Goal: Information Seeking & Learning: Learn about a topic

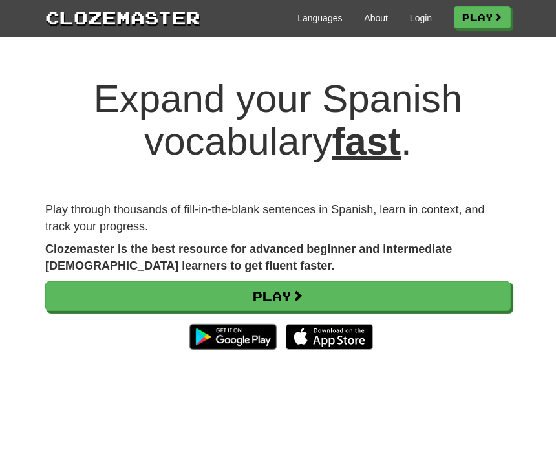
click at [418, 23] on link "Login" at bounding box center [421, 18] width 22 height 13
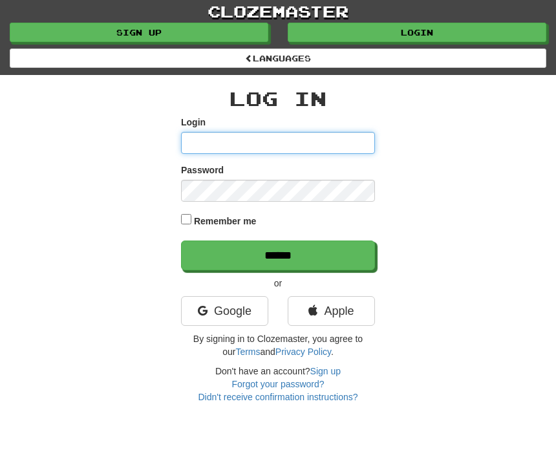
type input "****"
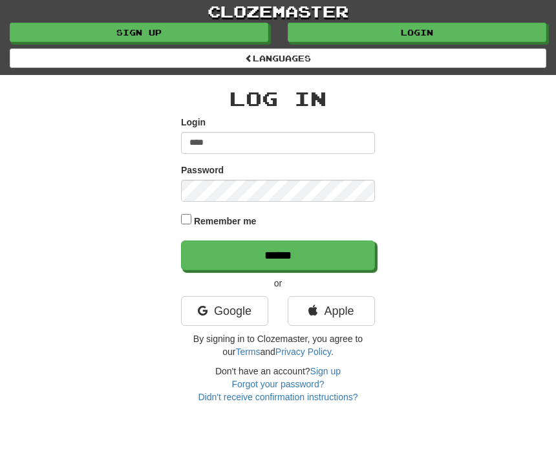
click at [278, 253] on input "******" at bounding box center [278, 256] width 194 height 30
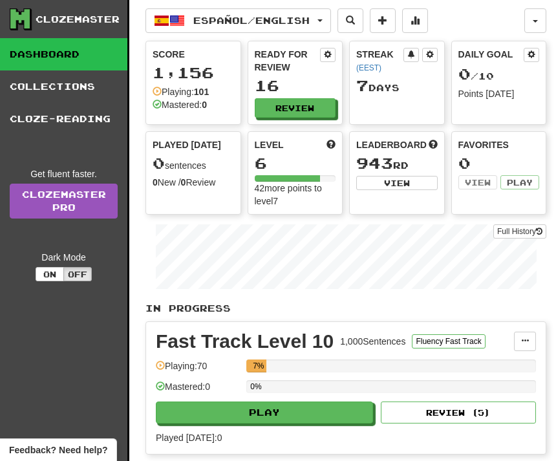
click at [289, 404] on button "Play" at bounding box center [264, 412] width 217 height 22
select select "**"
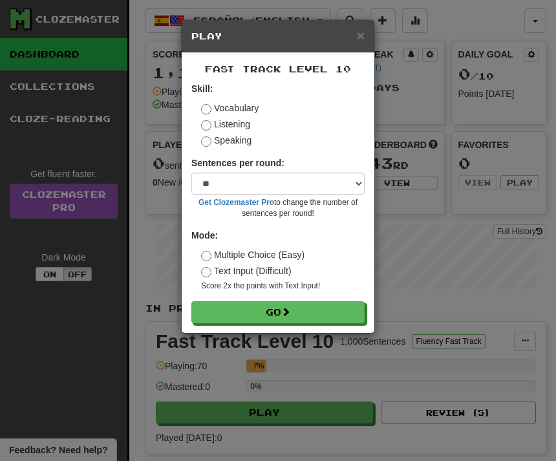
click at [231, 122] on label "Listening" at bounding box center [225, 124] width 49 height 13
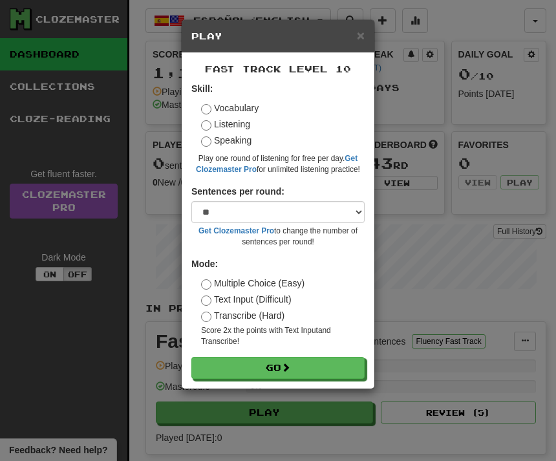
click at [289, 363] on span at bounding box center [285, 367] width 9 height 9
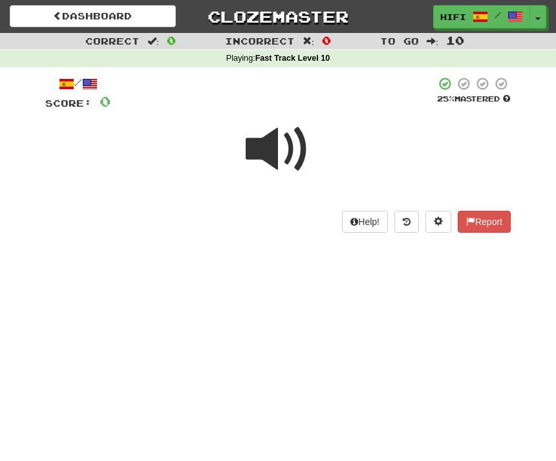
click at [288, 148] on span at bounding box center [278, 149] width 65 height 65
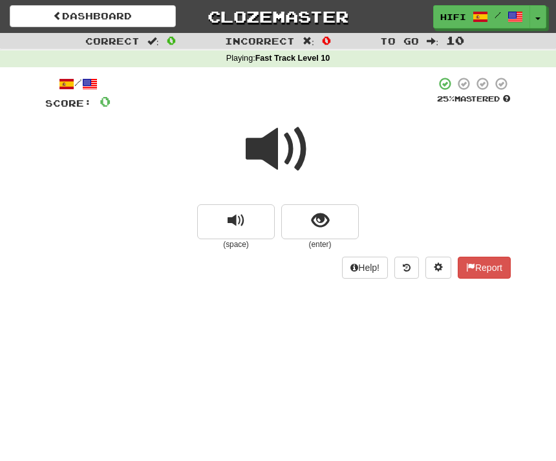
click at [288, 129] on span at bounding box center [278, 149] width 65 height 65
click at [331, 225] on button "show sentence" at bounding box center [320, 221] width 78 height 35
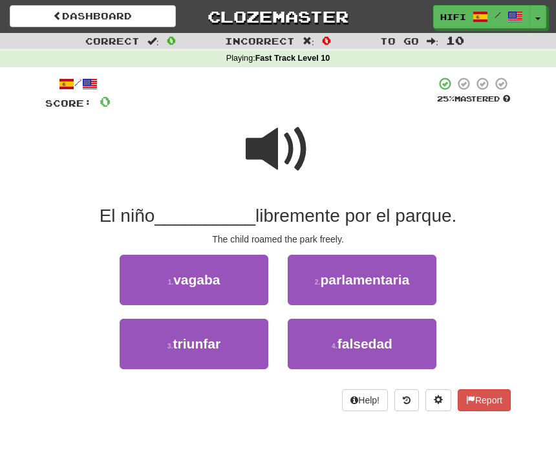
click at [216, 273] on span "vagaba" at bounding box center [196, 279] width 47 height 15
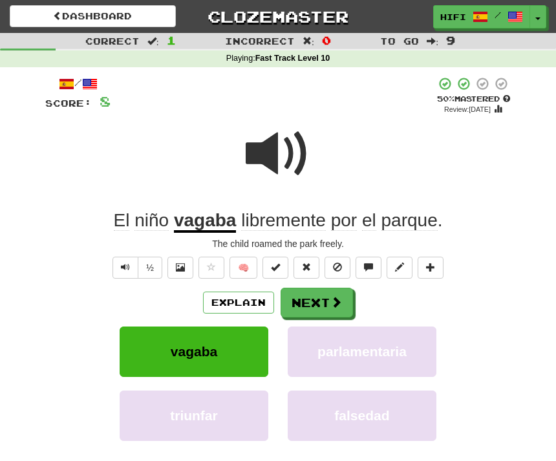
click at [323, 301] on button "Next" at bounding box center [317, 303] width 72 height 30
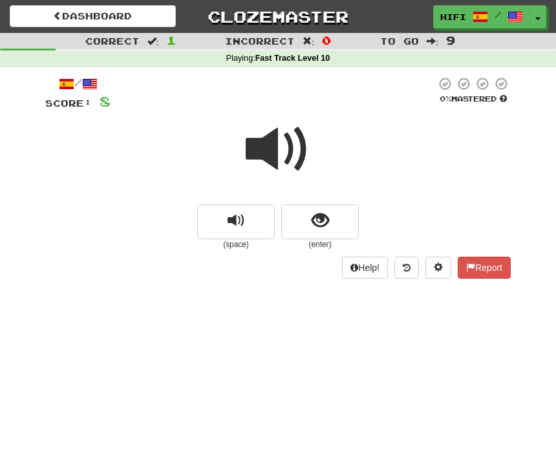
click at [278, 158] on span at bounding box center [278, 149] width 65 height 65
click at [329, 222] on button "show sentence" at bounding box center [320, 221] width 78 height 35
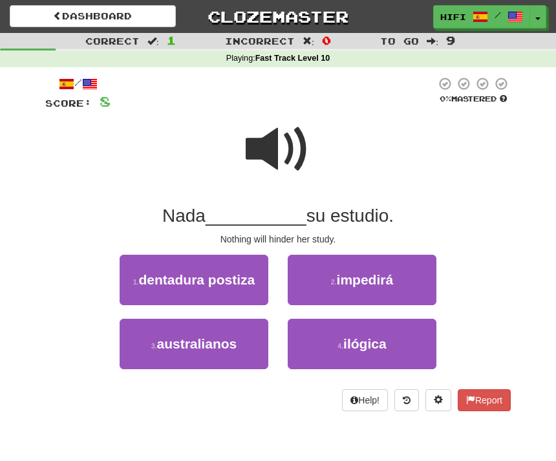
click at [407, 279] on button "2 . impedirá" at bounding box center [362, 280] width 149 height 50
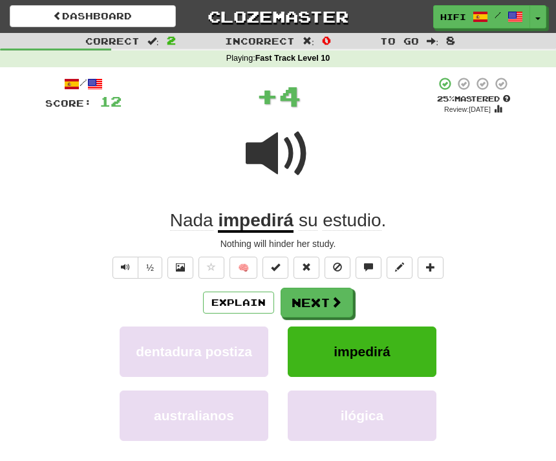
click at [326, 300] on button "Next" at bounding box center [317, 303] width 72 height 30
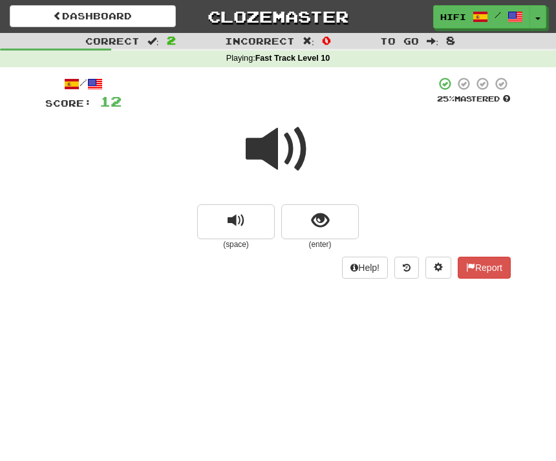
click at [300, 151] on span at bounding box center [278, 149] width 65 height 65
click at [278, 147] on span at bounding box center [278, 149] width 65 height 65
click at [334, 223] on button "show sentence" at bounding box center [320, 221] width 78 height 35
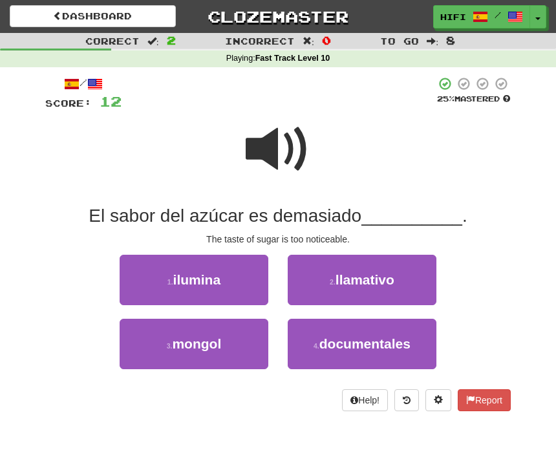
click at [399, 277] on button "2 . llamativo" at bounding box center [362, 280] width 149 height 50
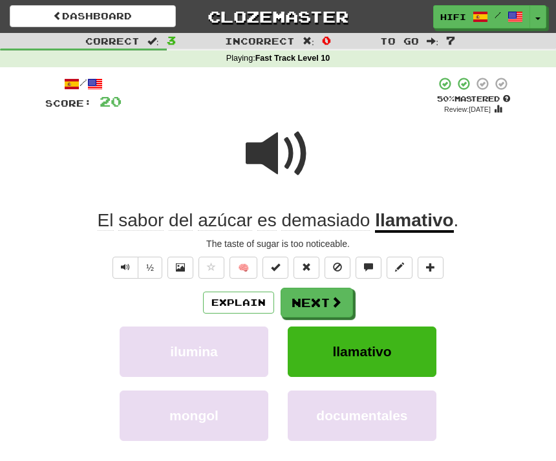
click at [320, 298] on button "Next" at bounding box center [317, 303] width 72 height 30
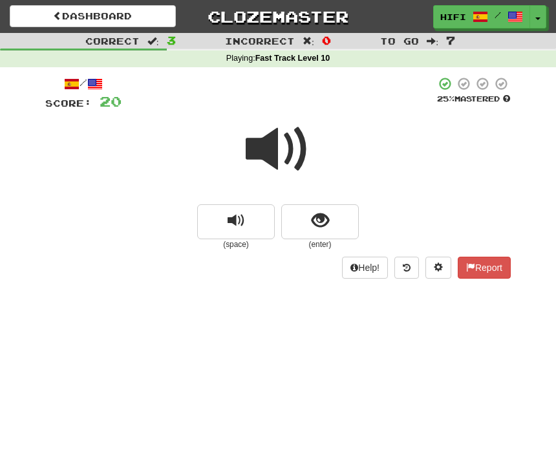
click at [290, 156] on span at bounding box center [278, 149] width 65 height 65
click at [323, 222] on span "show sentence" at bounding box center [320, 220] width 17 height 17
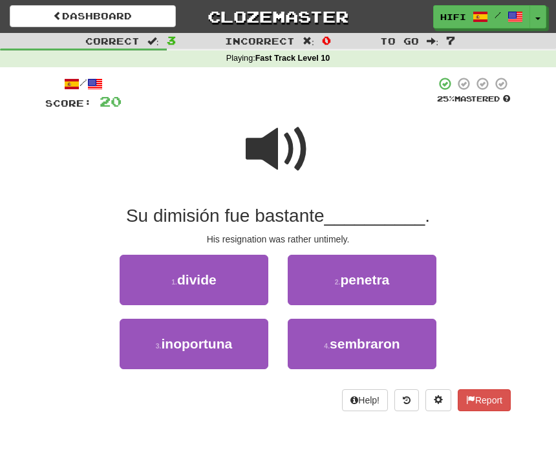
click at [217, 324] on button "3 . inoportuna" at bounding box center [194, 344] width 149 height 50
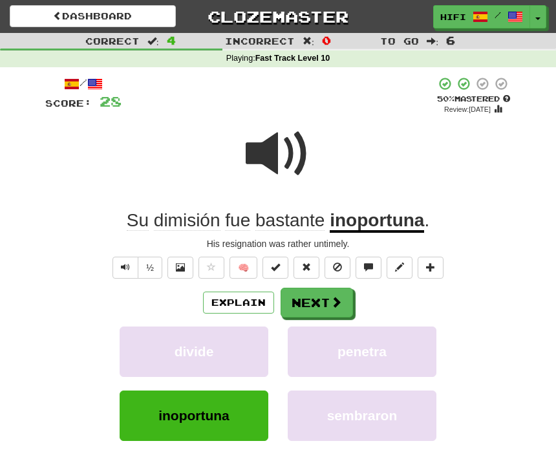
click at [332, 299] on span at bounding box center [336, 302] width 12 height 12
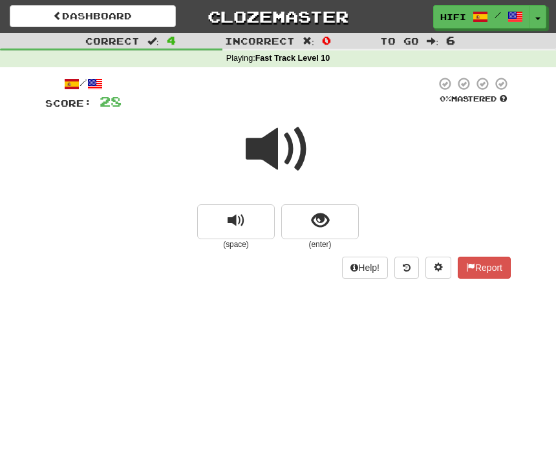
click at [271, 138] on span at bounding box center [278, 149] width 65 height 65
click at [329, 218] on button "show sentence" at bounding box center [320, 221] width 78 height 35
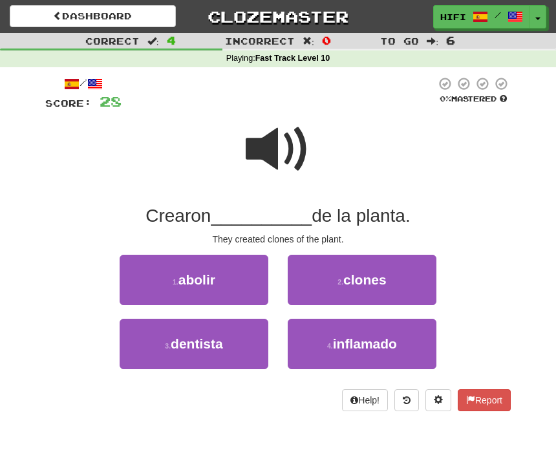
click at [400, 282] on button "2 . clones" at bounding box center [362, 280] width 149 height 50
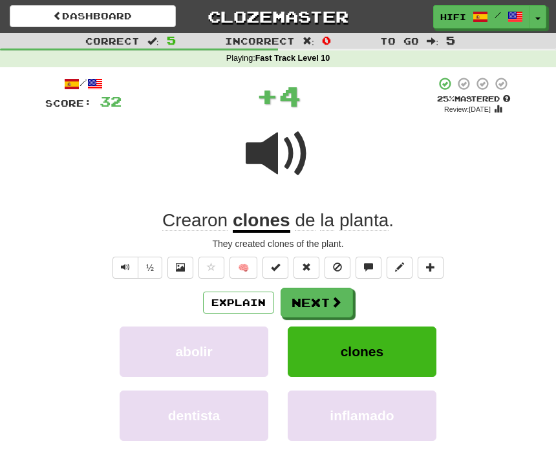
click at [324, 299] on button "Next" at bounding box center [317, 303] width 72 height 30
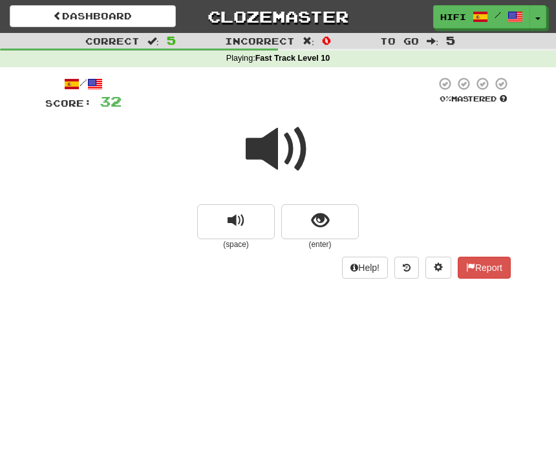
click at [289, 155] on span at bounding box center [278, 149] width 65 height 65
click at [319, 222] on span "show sentence" at bounding box center [320, 220] width 17 height 17
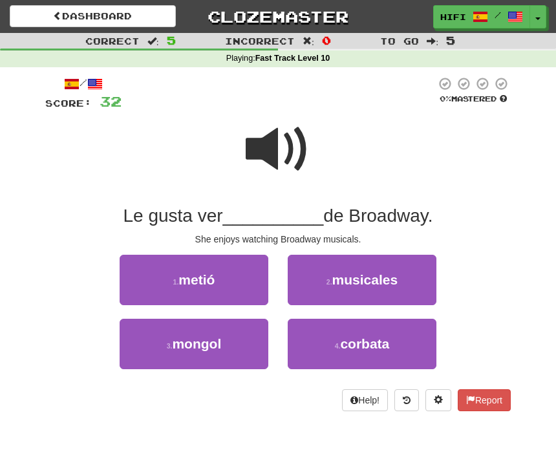
click at [372, 283] on span "musicales" at bounding box center [365, 279] width 66 height 15
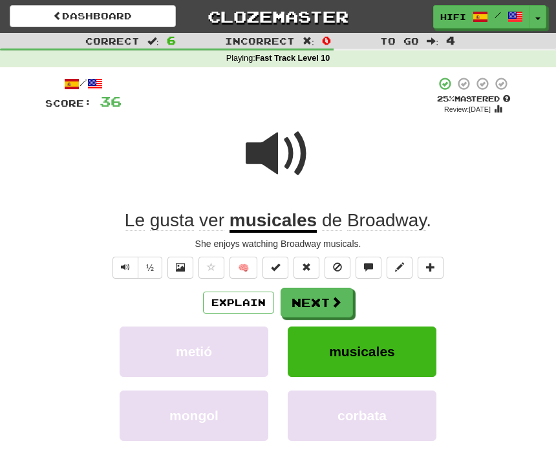
click at [327, 288] on button "Next" at bounding box center [317, 303] width 72 height 30
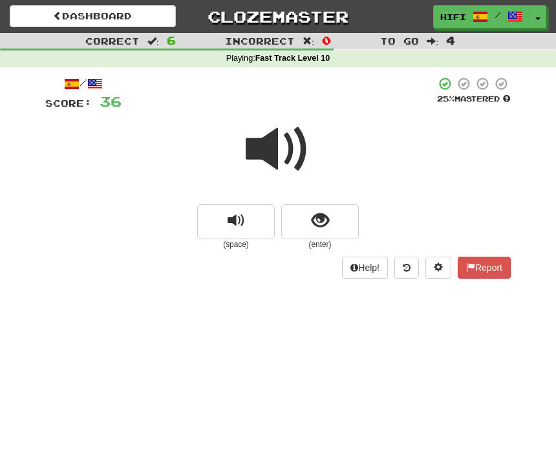
click at [284, 160] on span at bounding box center [278, 149] width 65 height 65
click at [326, 225] on span "show sentence" at bounding box center [320, 220] width 17 height 17
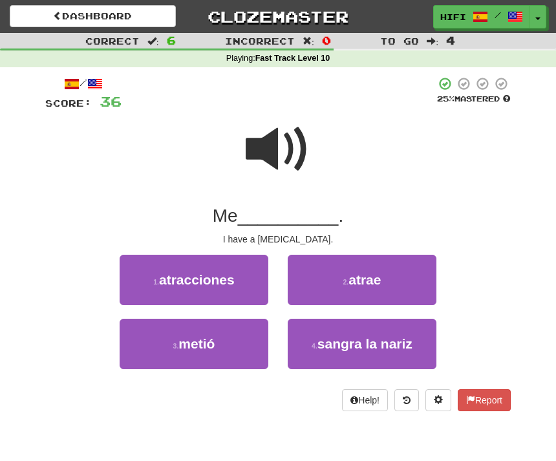
click at [397, 347] on span "sangra la nariz" at bounding box center [364, 343] width 95 height 15
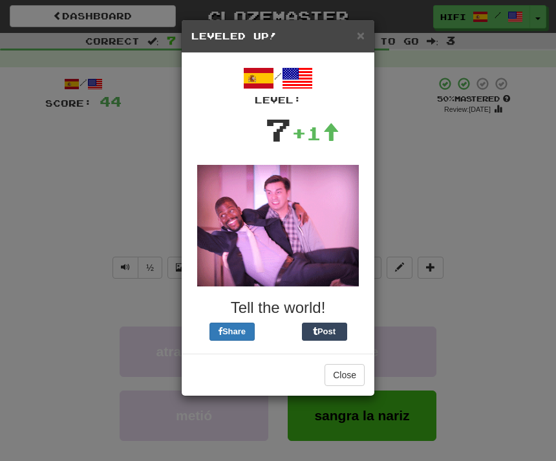
click at [344, 374] on button "Close" at bounding box center [345, 375] width 40 height 22
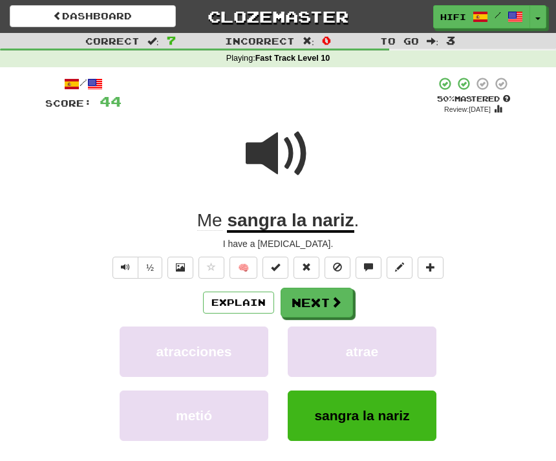
click at [336, 296] on span at bounding box center [336, 302] width 12 height 12
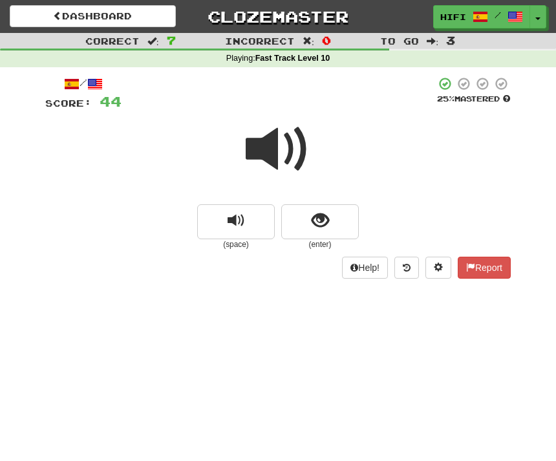
click at [258, 152] on span at bounding box center [278, 149] width 65 height 65
click at [315, 219] on span "show sentence" at bounding box center [320, 220] width 17 height 17
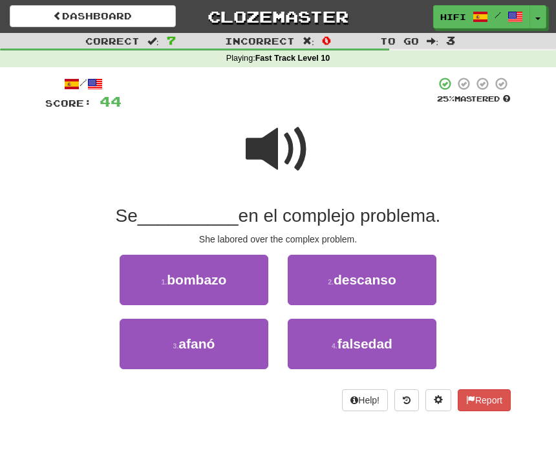
click at [283, 162] on span at bounding box center [278, 149] width 65 height 65
click at [279, 151] on span at bounding box center [278, 149] width 65 height 65
click at [222, 331] on button "3 . afanó" at bounding box center [194, 344] width 149 height 50
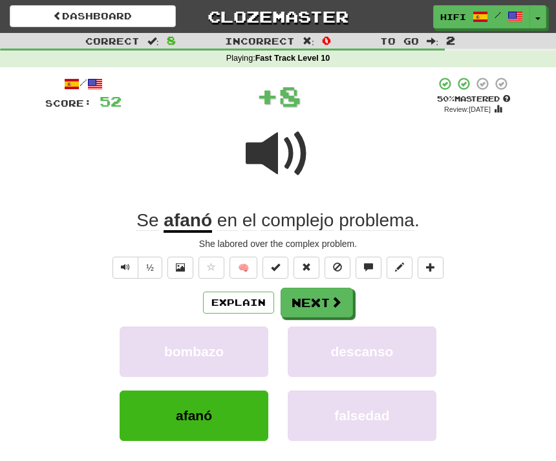
click at [327, 299] on button "Next" at bounding box center [317, 303] width 72 height 30
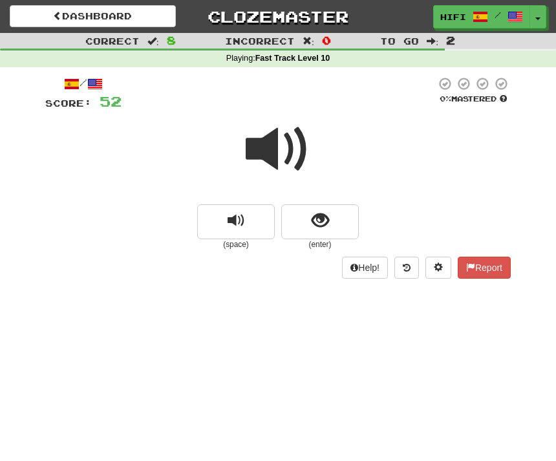
click at [283, 144] on span at bounding box center [278, 149] width 65 height 65
click at [286, 140] on span at bounding box center [278, 149] width 65 height 65
click at [329, 213] on button "show sentence" at bounding box center [320, 221] width 78 height 35
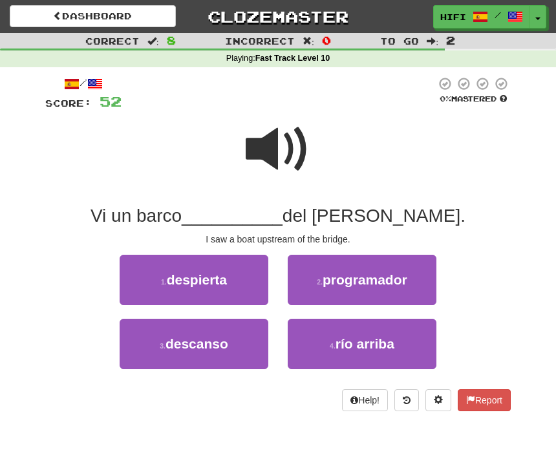
click at [374, 340] on span "río arriba" at bounding box center [365, 343] width 59 height 15
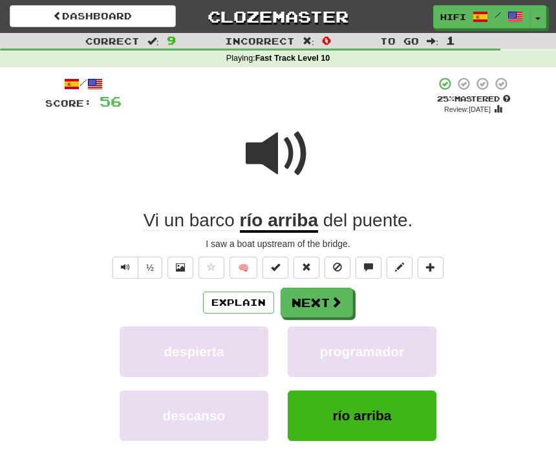
click at [336, 298] on span at bounding box center [336, 302] width 12 height 12
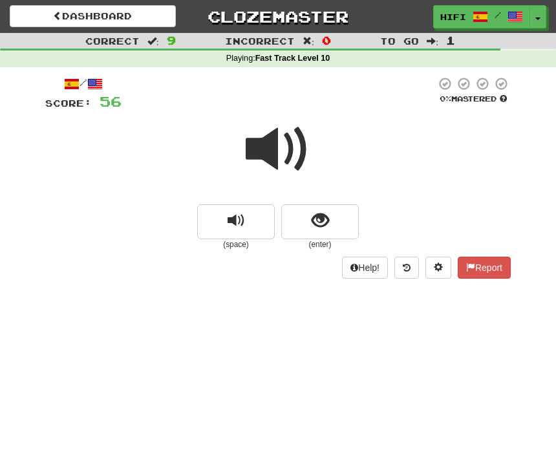
click at [277, 150] on span at bounding box center [278, 149] width 65 height 65
click at [312, 217] on span "show sentence" at bounding box center [320, 220] width 17 height 17
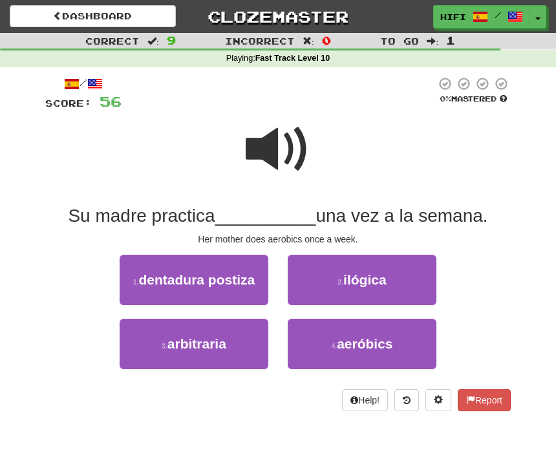
click at [392, 345] on span "aeróbics" at bounding box center [365, 343] width 56 height 15
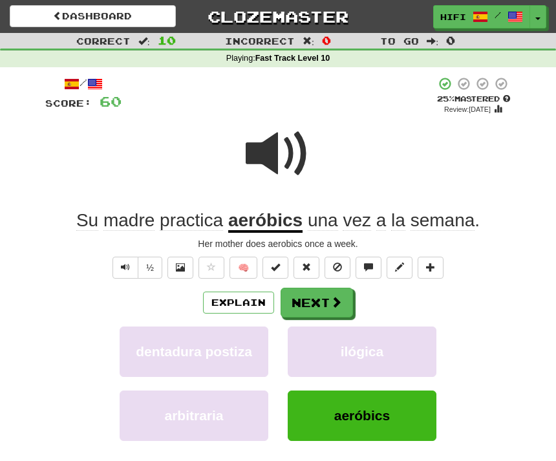
click at [323, 297] on button "Next" at bounding box center [317, 303] width 72 height 30
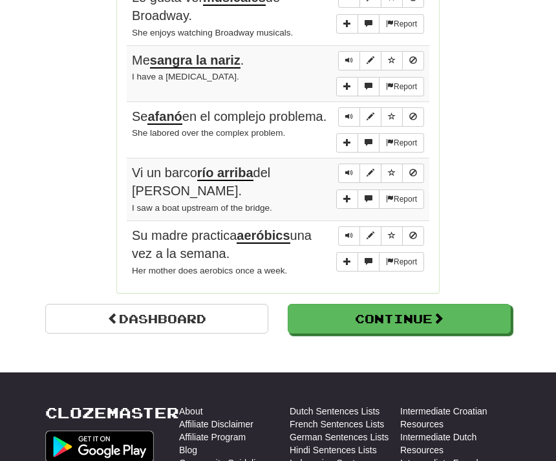
scroll to position [1190, 0]
click at [159, 304] on link "Dashboard" at bounding box center [156, 319] width 223 height 30
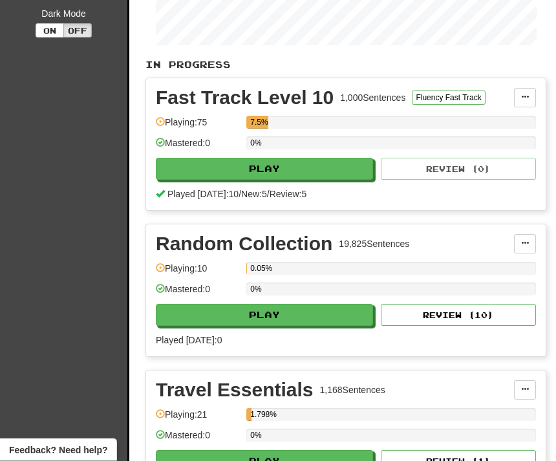
scroll to position [244, 0]
click at [306, 308] on button "Play" at bounding box center [264, 315] width 217 height 22
select select "**"
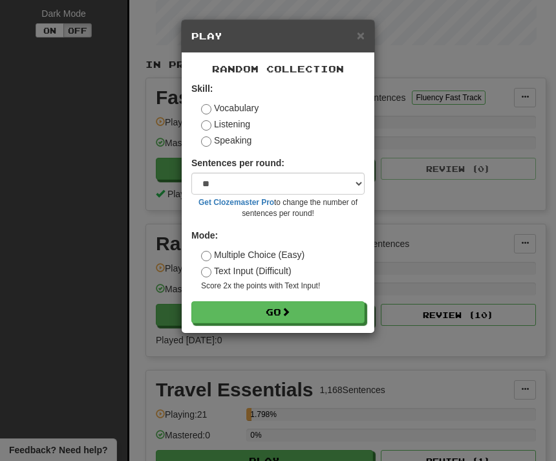
click at [307, 312] on button "Go" at bounding box center [277, 312] width 173 height 22
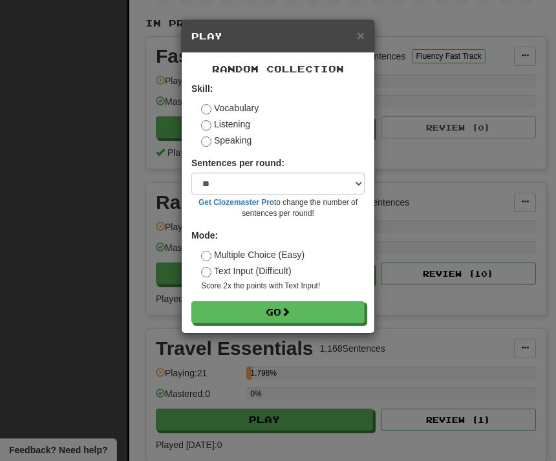
click at [363, 35] on span "×" at bounding box center [361, 35] width 8 height 15
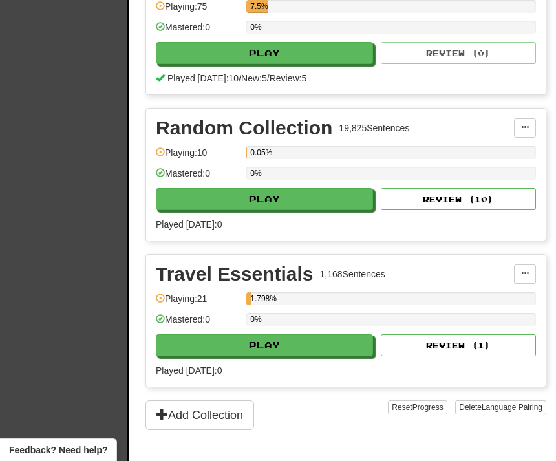
scroll to position [421, 0]
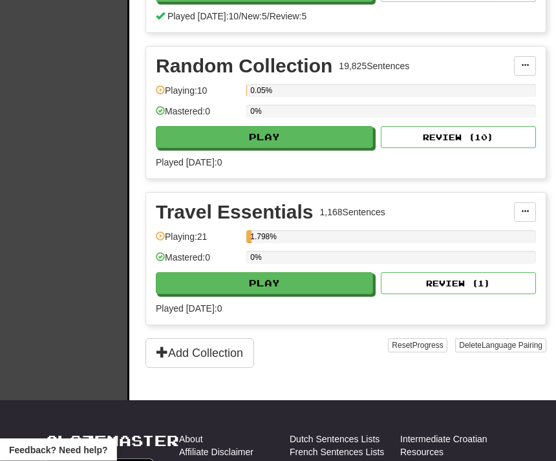
click at [312, 284] on button "Play" at bounding box center [264, 284] width 217 height 22
select select "**"
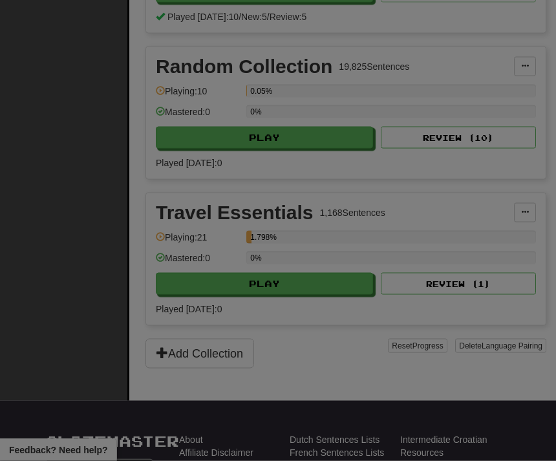
scroll to position [422, 0]
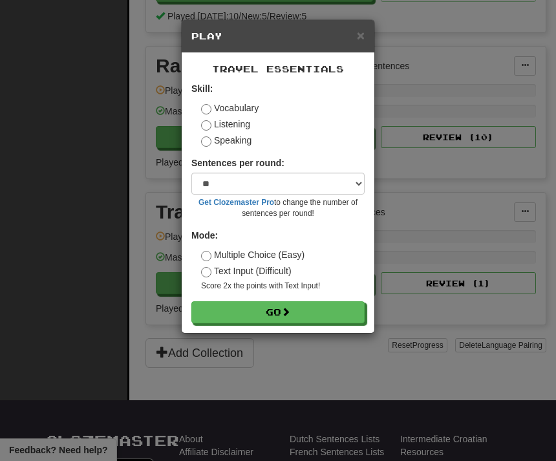
click at [306, 315] on button "Go" at bounding box center [277, 312] width 173 height 22
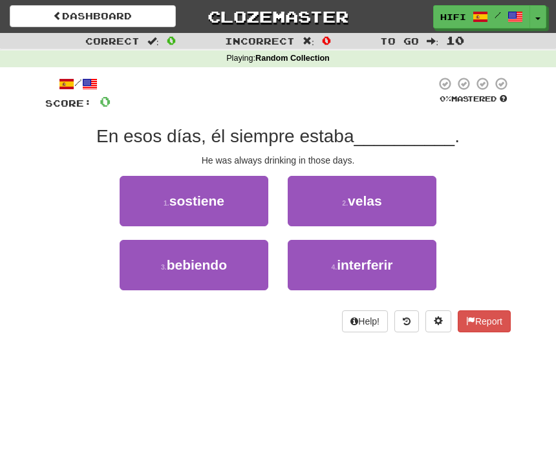
click at [216, 266] on span "bebiendo" at bounding box center [197, 264] width 60 height 15
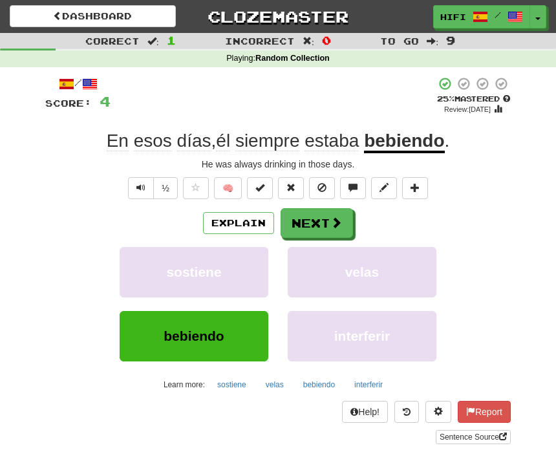
click at [321, 222] on button "Next" at bounding box center [317, 223] width 72 height 30
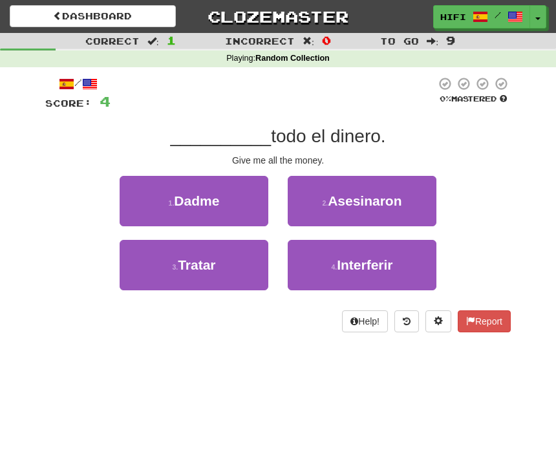
click at [224, 204] on button "1 . Dadme" at bounding box center [194, 201] width 149 height 50
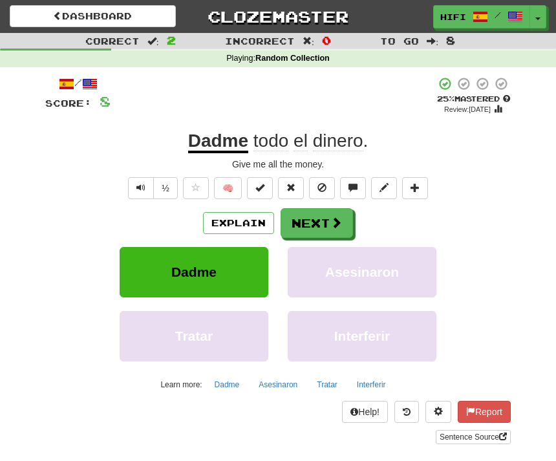
click at [328, 220] on button "Next" at bounding box center [317, 223] width 72 height 30
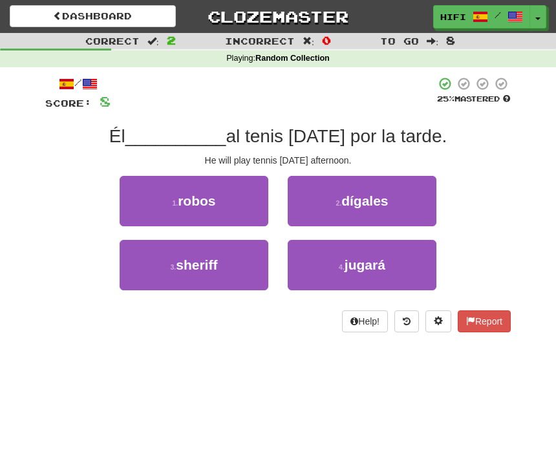
click at [381, 264] on span "jugará" at bounding box center [365, 264] width 41 height 15
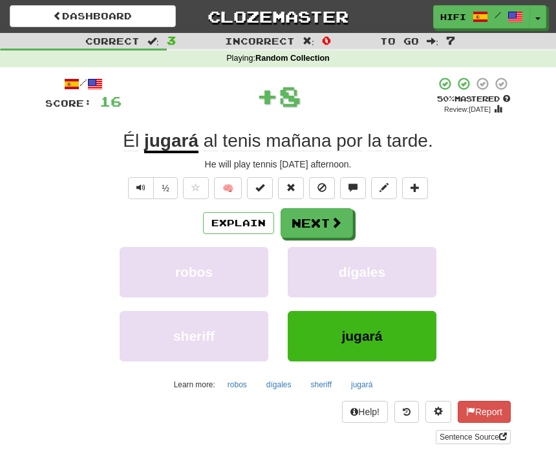
click at [325, 210] on button "Next" at bounding box center [317, 223] width 72 height 30
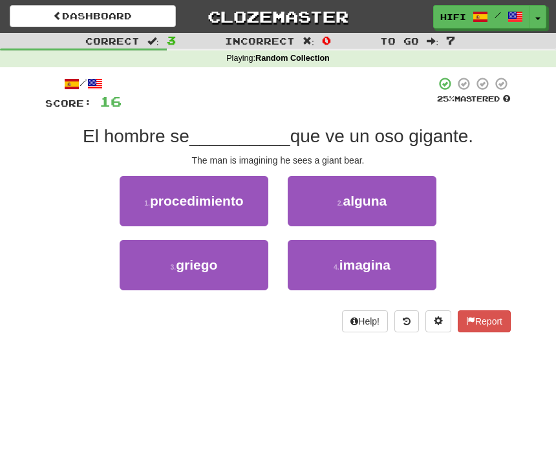
click at [394, 259] on button "4 . imagina" at bounding box center [362, 265] width 149 height 50
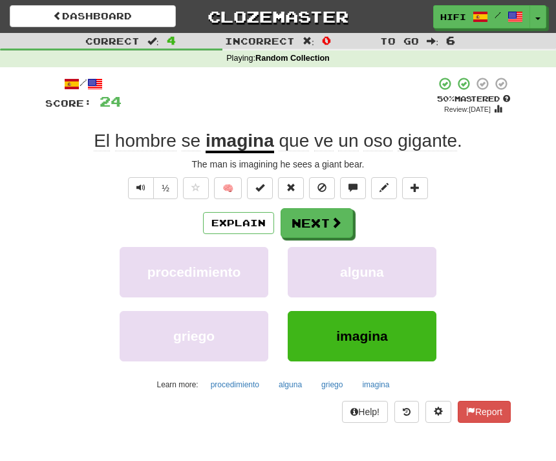
click at [318, 220] on button "Next" at bounding box center [317, 223] width 72 height 30
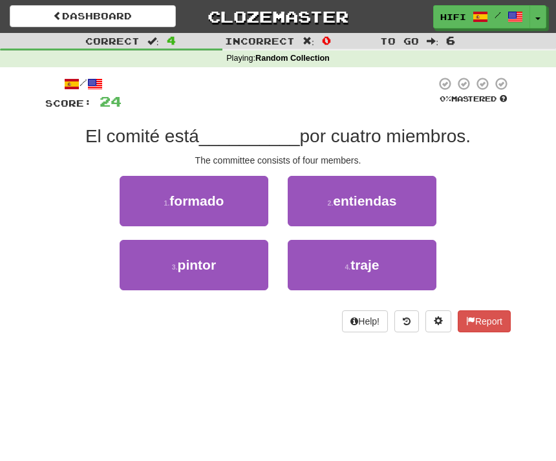
click at [217, 205] on span "formado" at bounding box center [196, 200] width 54 height 15
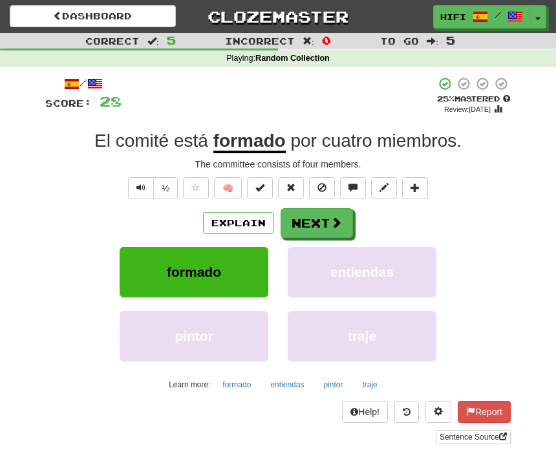
click at [320, 224] on button "Next" at bounding box center [317, 223] width 72 height 30
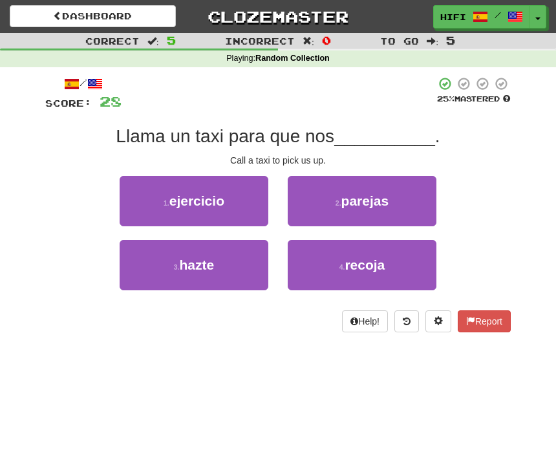
click at [396, 268] on button "4 . recoja" at bounding box center [362, 265] width 149 height 50
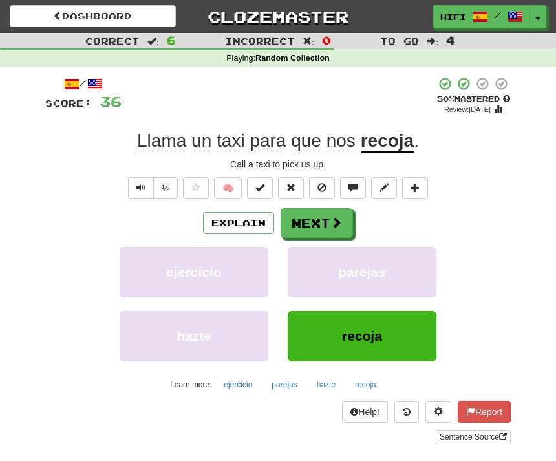
click at [325, 219] on button "Next" at bounding box center [317, 223] width 72 height 30
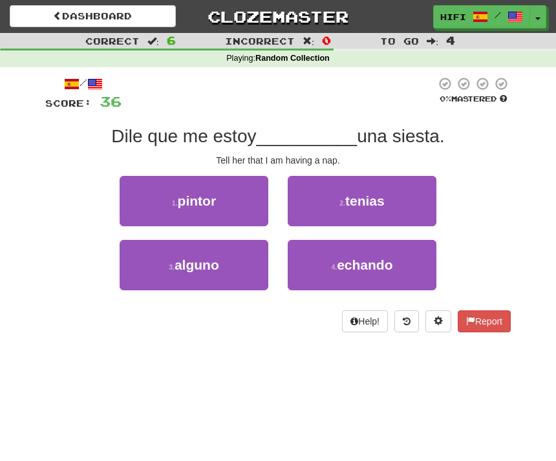
click at [370, 265] on span "echando" at bounding box center [365, 264] width 56 height 15
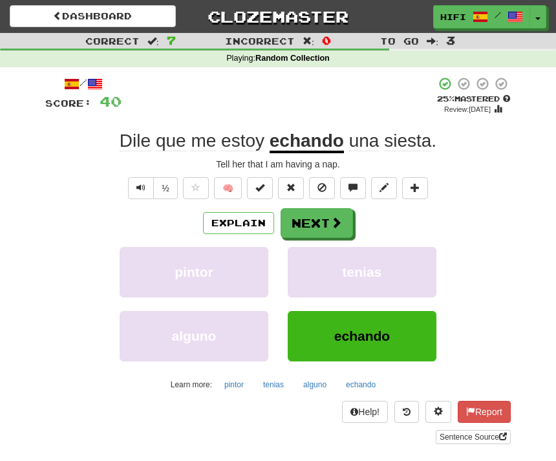
click at [314, 142] on u "echando" at bounding box center [307, 142] width 74 height 23
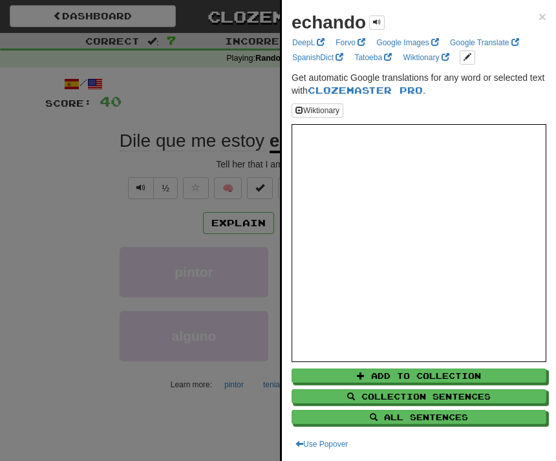
click at [544, 11] on span "×" at bounding box center [543, 16] width 8 height 15
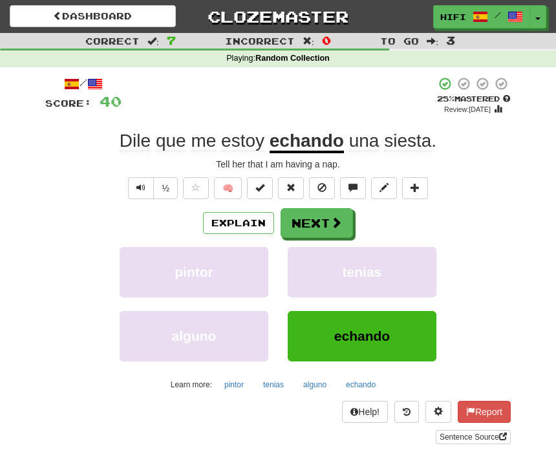
click at [315, 221] on button "Next" at bounding box center [317, 223] width 72 height 30
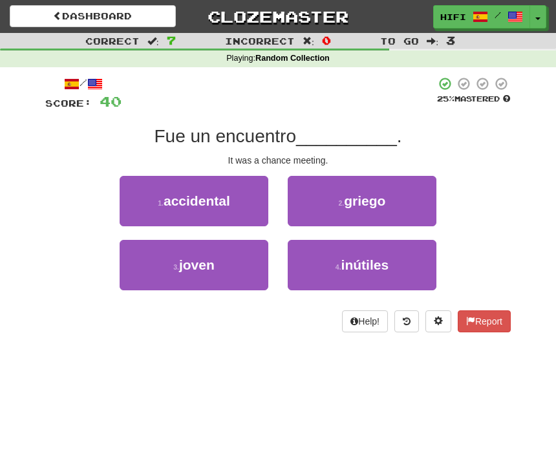
click at [220, 204] on span "accidental" at bounding box center [197, 200] width 67 height 15
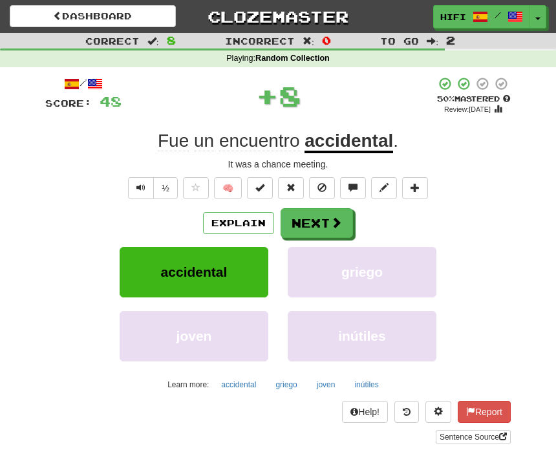
click at [325, 224] on button "Next" at bounding box center [317, 223] width 72 height 30
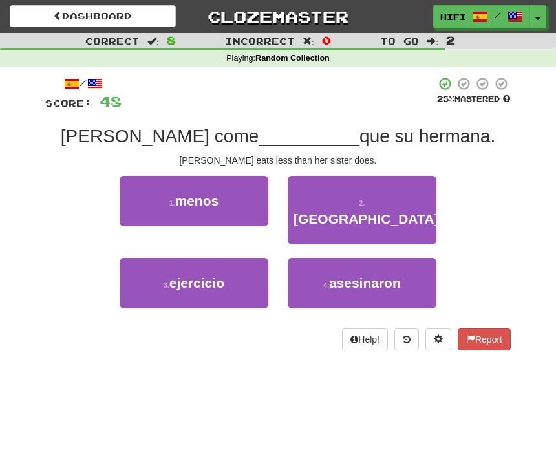
click at [214, 193] on span "menos" at bounding box center [197, 200] width 44 height 15
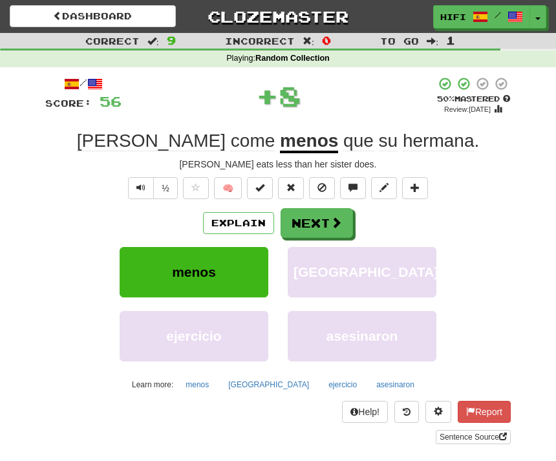
click at [324, 222] on button "Next" at bounding box center [317, 223] width 72 height 30
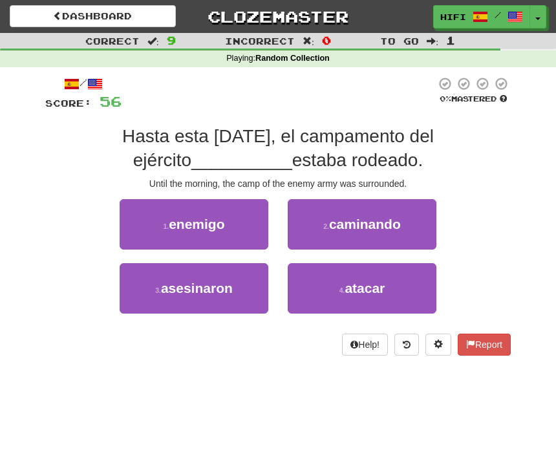
click at [218, 226] on span "enemigo" at bounding box center [197, 224] width 56 height 15
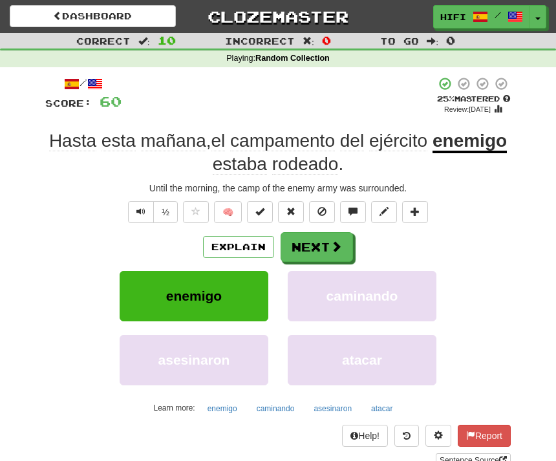
click at [322, 253] on button "Next" at bounding box center [317, 247] width 72 height 30
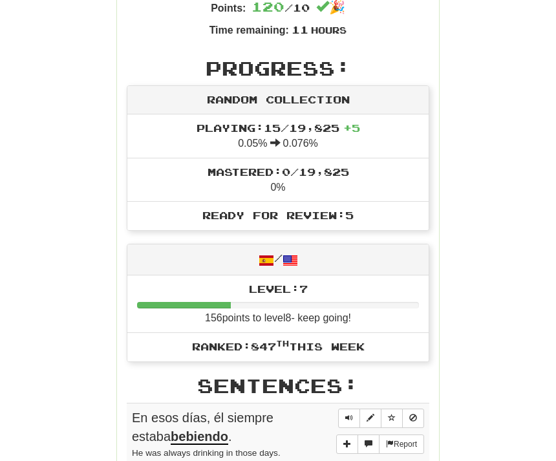
scroll to position [450, 0]
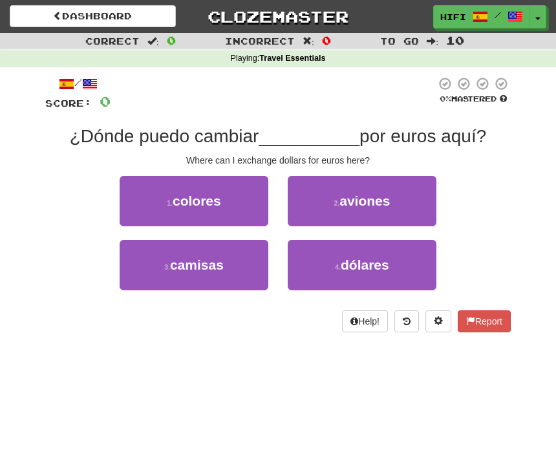
click at [392, 273] on button "4 . dólares" at bounding box center [362, 265] width 149 height 50
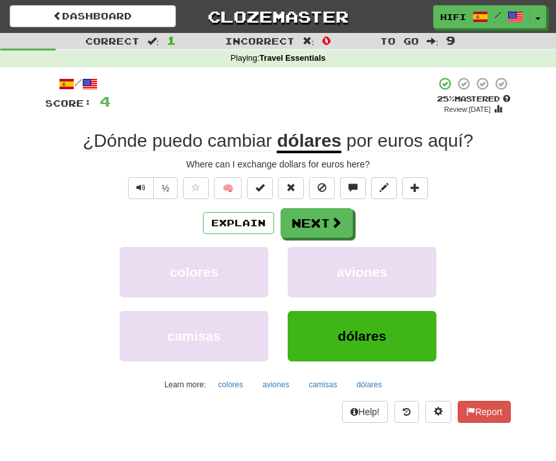
click at [330, 224] on span at bounding box center [336, 223] width 12 height 12
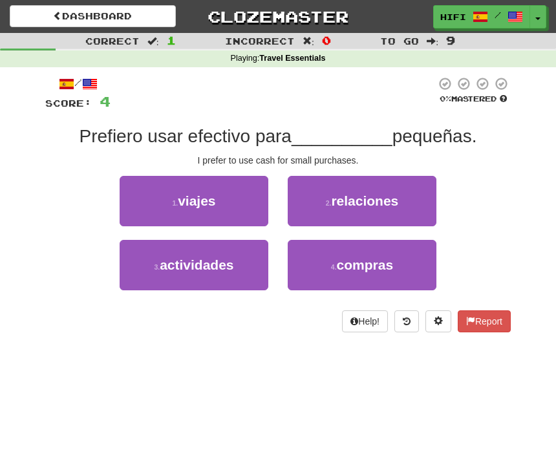
click at [389, 273] on button "4 . compras" at bounding box center [362, 265] width 149 height 50
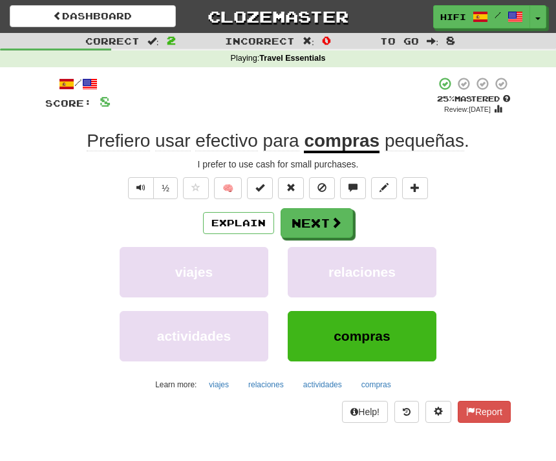
click at [334, 219] on span at bounding box center [336, 223] width 12 height 12
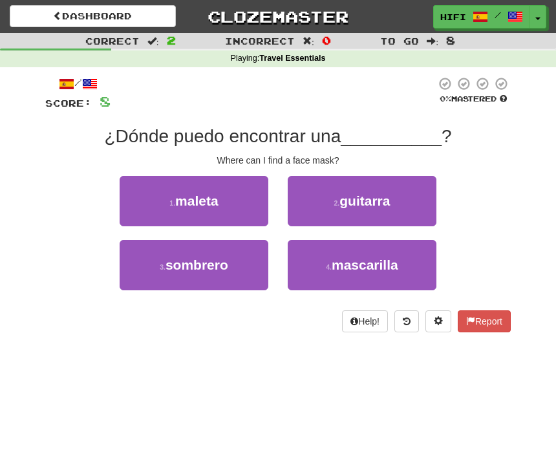
click at [380, 266] on span "mascarilla" at bounding box center [365, 264] width 67 height 15
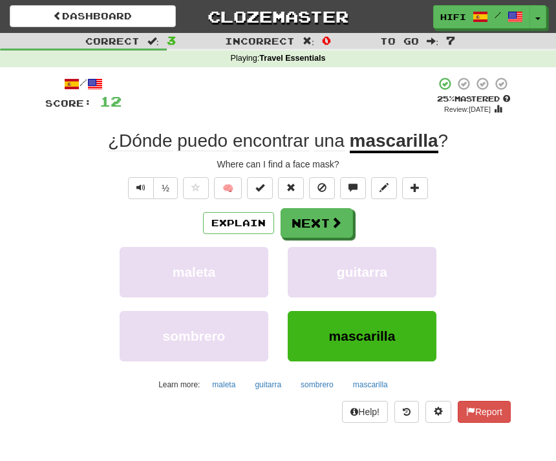
click at [328, 222] on button "Next" at bounding box center [317, 223] width 72 height 30
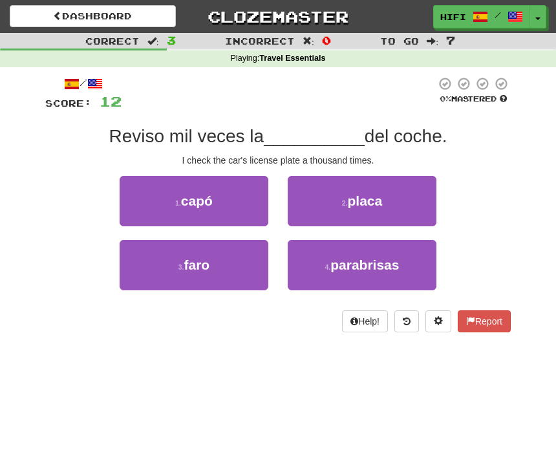
click at [376, 195] on span "placa" at bounding box center [364, 200] width 35 height 15
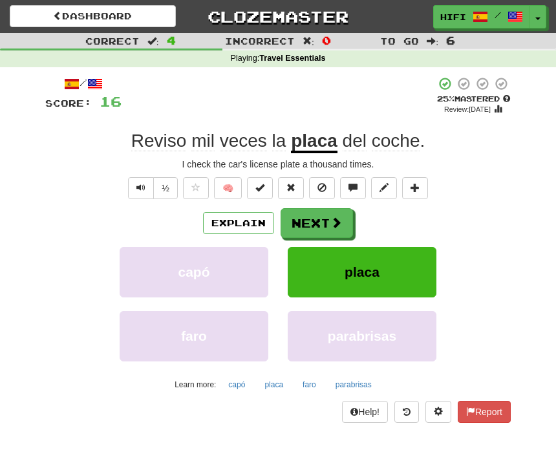
click at [324, 226] on button "Next" at bounding box center [317, 223] width 72 height 30
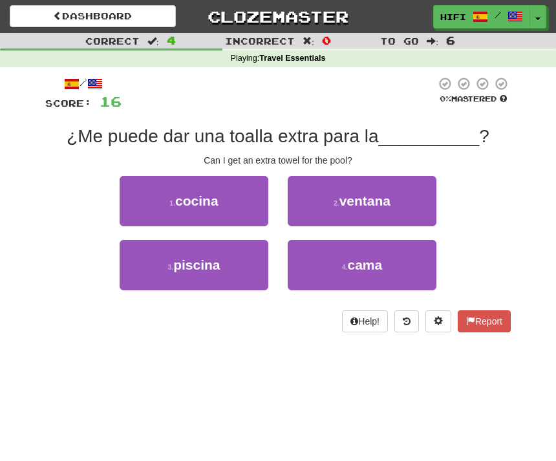
click at [211, 253] on button "3 . piscina" at bounding box center [194, 265] width 149 height 50
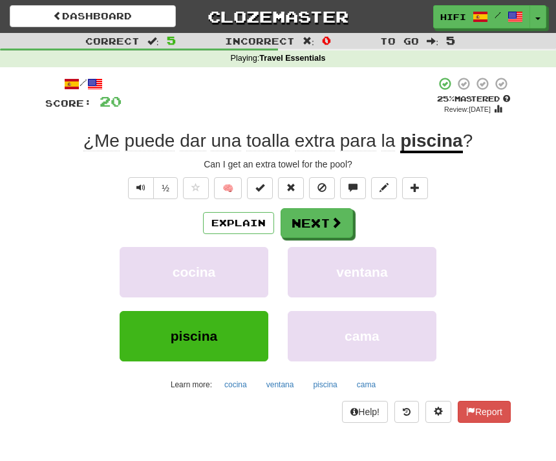
click at [319, 222] on button "Next" at bounding box center [317, 223] width 72 height 30
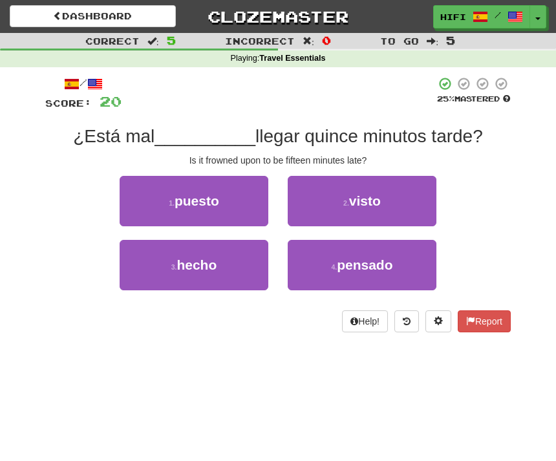
click at [396, 193] on button "2 . visto" at bounding box center [362, 201] width 149 height 50
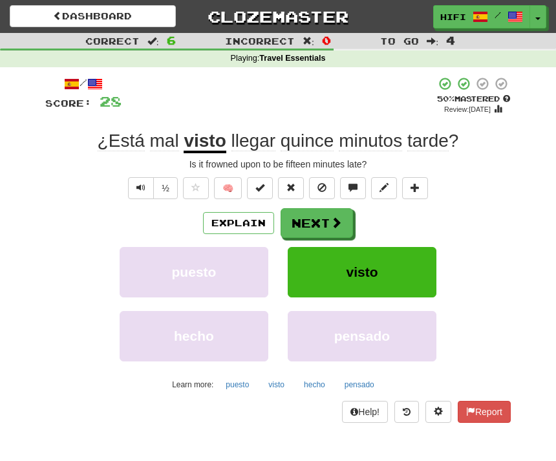
click at [325, 224] on button "Next" at bounding box center [317, 223] width 72 height 30
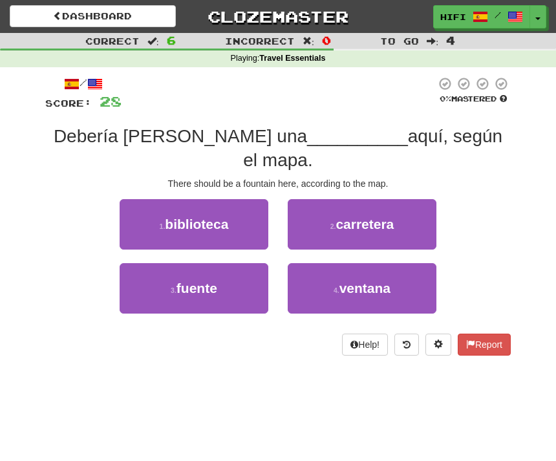
click at [232, 266] on button "3 . fuente" at bounding box center [194, 288] width 149 height 50
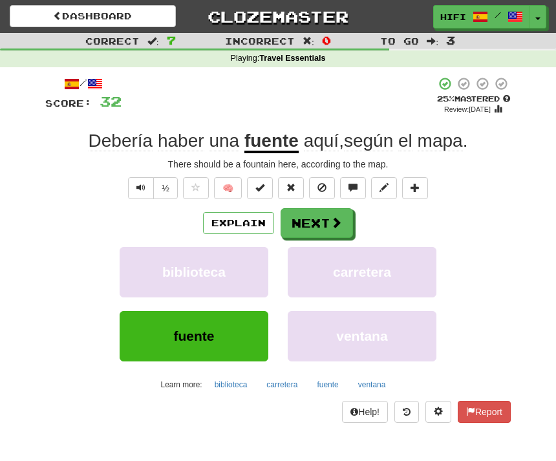
click at [325, 225] on button "Next" at bounding box center [317, 223] width 72 height 30
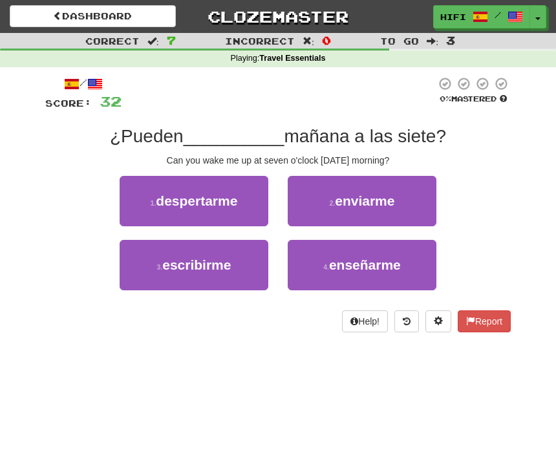
click at [232, 203] on span "despertarme" at bounding box center [196, 200] width 81 height 15
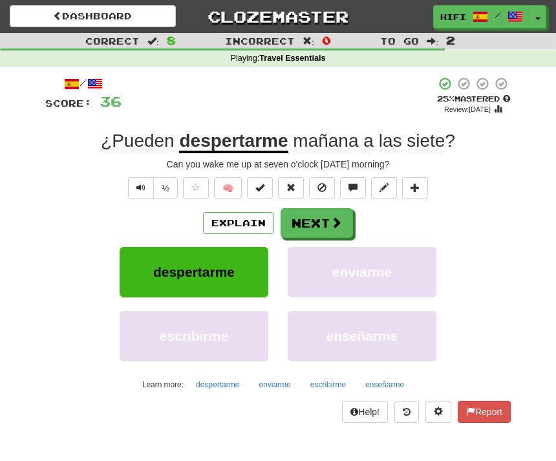
click at [326, 222] on button "Next" at bounding box center [317, 223] width 72 height 30
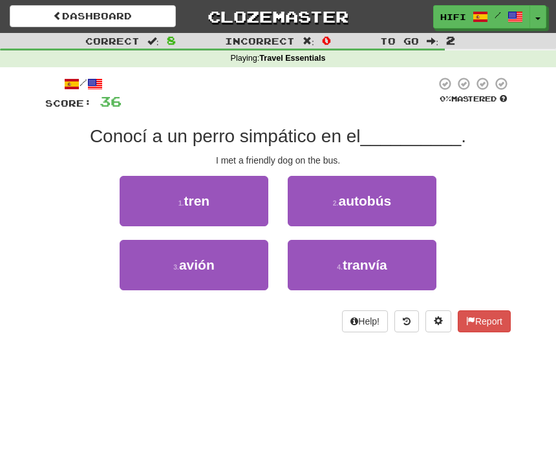
click at [376, 200] on span "autobús" at bounding box center [365, 200] width 53 height 15
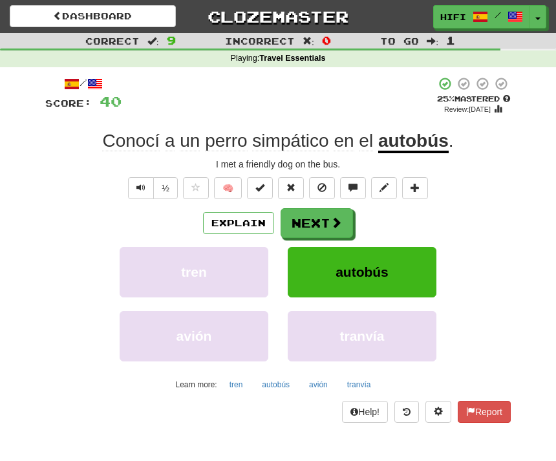
click at [323, 222] on button "Next" at bounding box center [317, 223] width 72 height 30
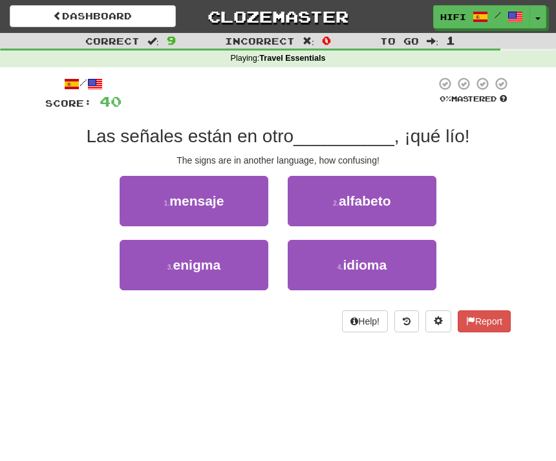
click at [373, 260] on span "idioma" at bounding box center [365, 264] width 44 height 15
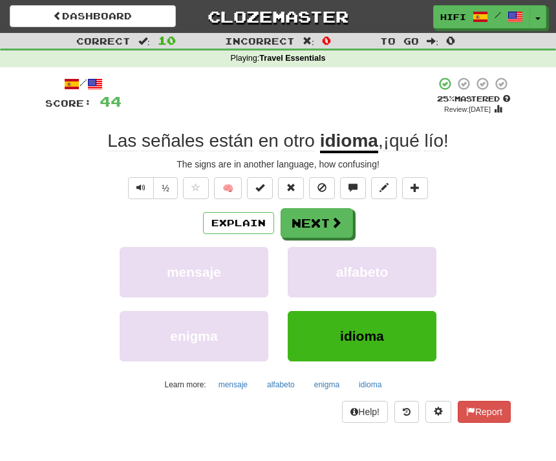
click at [332, 222] on span at bounding box center [336, 223] width 12 height 12
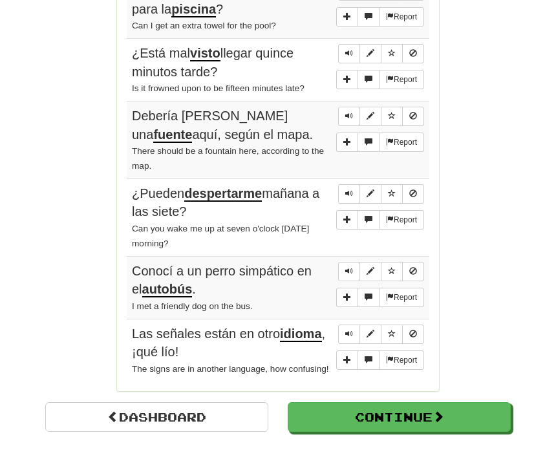
scroll to position [1133, 0]
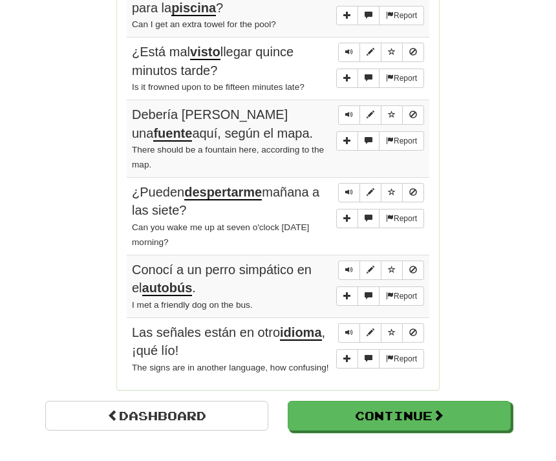
click at [442, 409] on span at bounding box center [439, 415] width 12 height 12
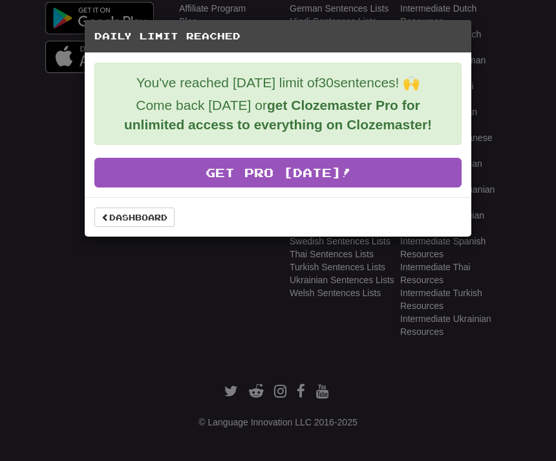
click at [148, 220] on link "Dashboard" at bounding box center [134, 217] width 80 height 19
click at [134, 219] on link "Dashboard" at bounding box center [134, 217] width 80 height 19
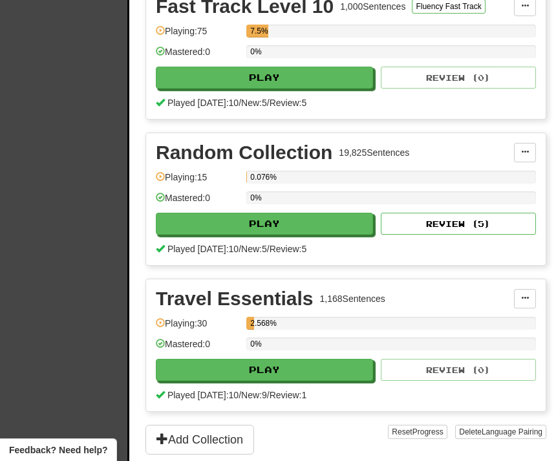
scroll to position [347, 0]
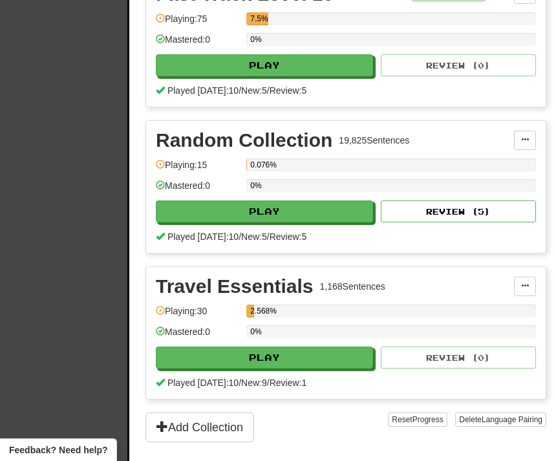
click at [480, 217] on button "Review ( 5 )" at bounding box center [458, 211] width 155 height 22
select select "**"
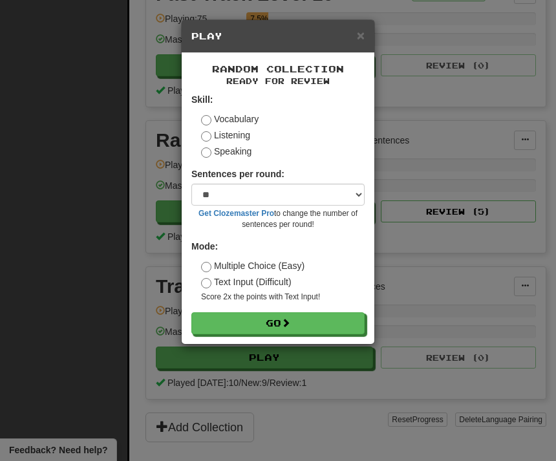
click at [312, 315] on button "Go" at bounding box center [277, 323] width 173 height 22
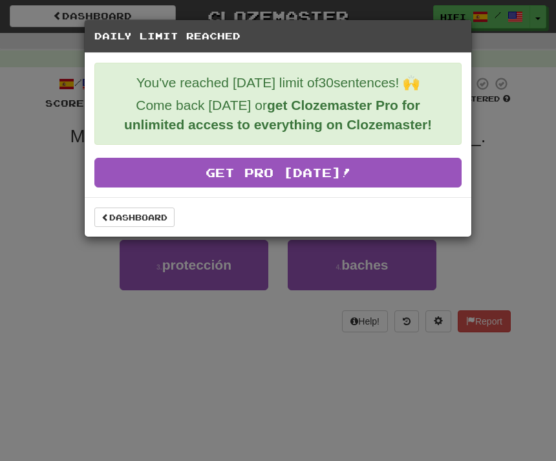
click at [144, 217] on link "Dashboard" at bounding box center [134, 217] width 80 height 19
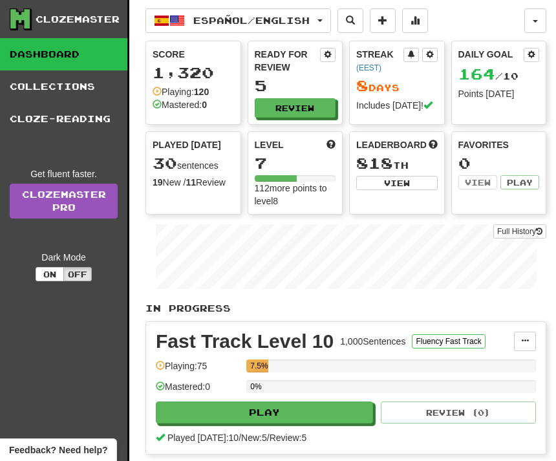
click at [58, 118] on link "Cloze-Reading" at bounding box center [63, 119] width 127 height 32
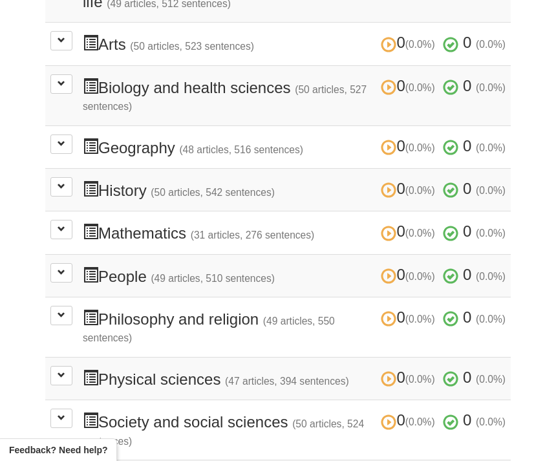
scroll to position [414, 0]
click at [157, 141] on h3 "0 (0.0%) 0 (0.0%) Geography (48 articles, 516 sentences) 0 (0.0%) 0 (0.0%)" at bounding box center [294, 148] width 423 height 19
click at [91, 140] on span at bounding box center [91, 148] width 16 height 16
click at [60, 141] on span at bounding box center [62, 145] width 8 height 8
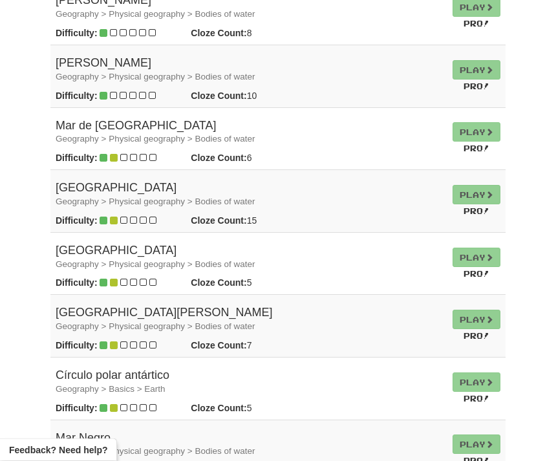
scroll to position [659, 0]
click at [476, 366] on td "Play Pro!" at bounding box center [476, 389] width 58 height 63
click at [489, 367] on td "Play Pro!" at bounding box center [476, 389] width 58 height 63
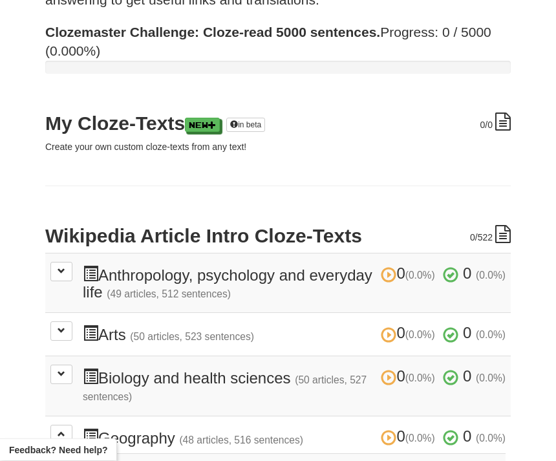
scroll to position [0, 0]
